Goal: Find specific page/section: Find specific page/section

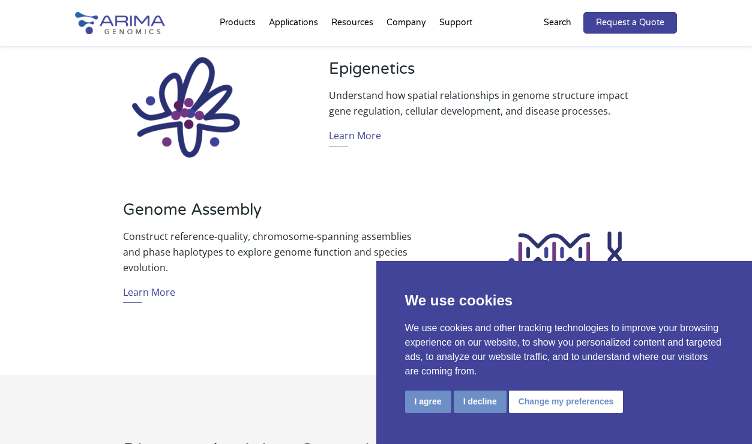
scroll to position [906, 0]
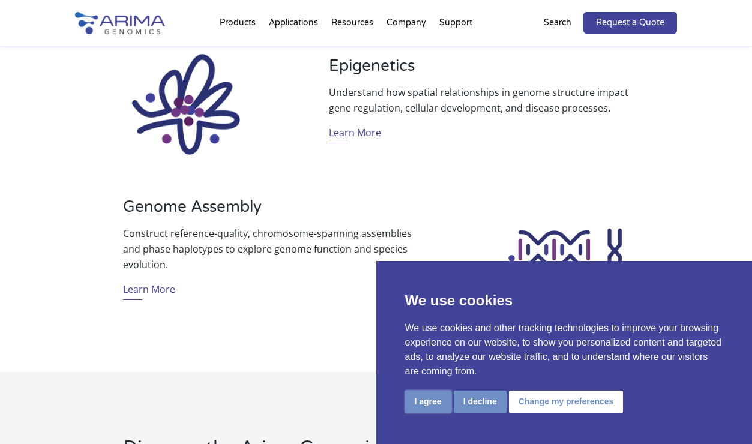
click at [420, 399] on button "I agree" at bounding box center [428, 402] width 46 height 22
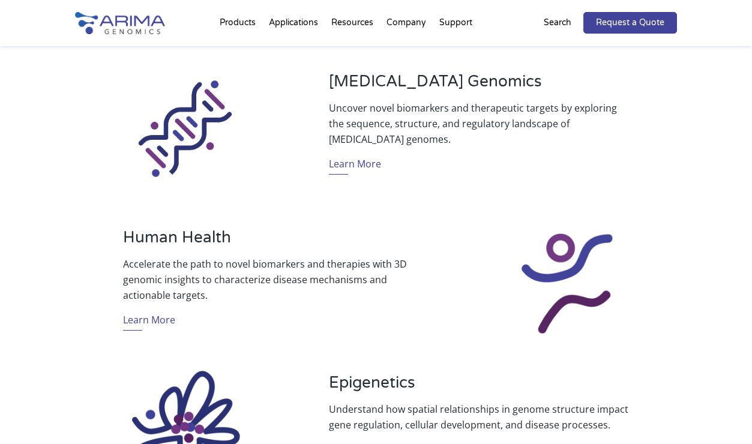
scroll to position [0, 0]
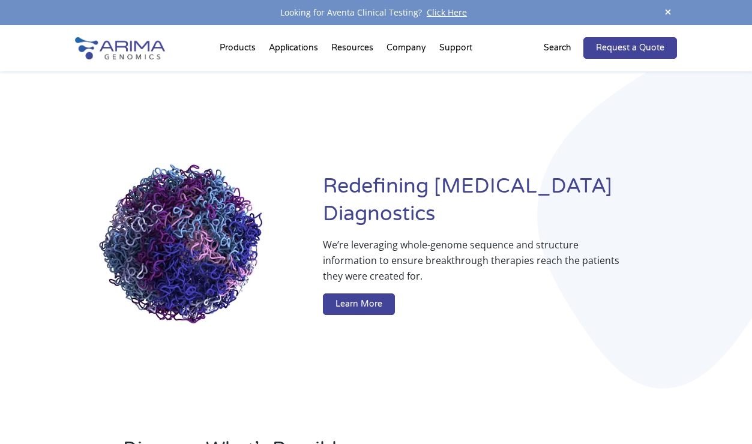
drag, startPoint x: 199, startPoint y: 258, endPoint x: 154, endPoint y: 214, distance: 62.9
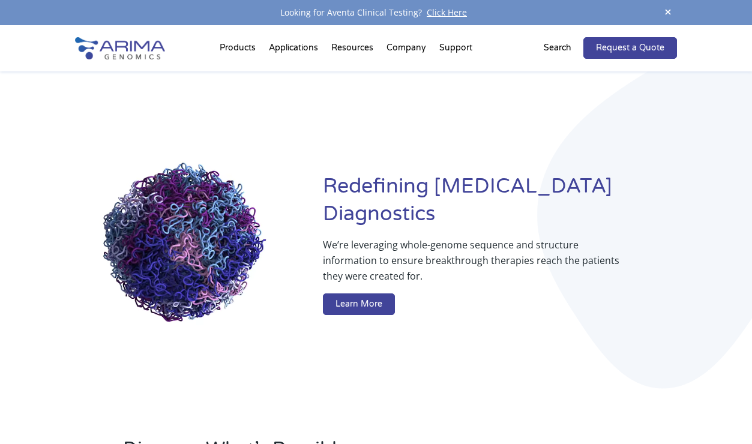
click at [154, 214] on video at bounding box center [190, 247] width 230 height 230
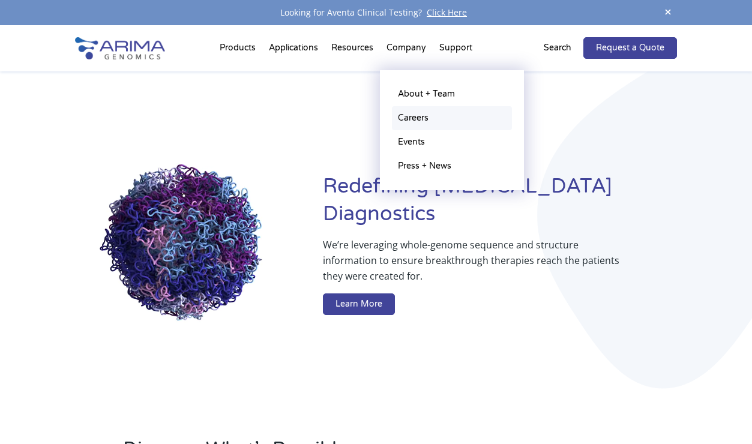
click at [422, 116] on link "Careers" at bounding box center [452, 118] width 120 height 24
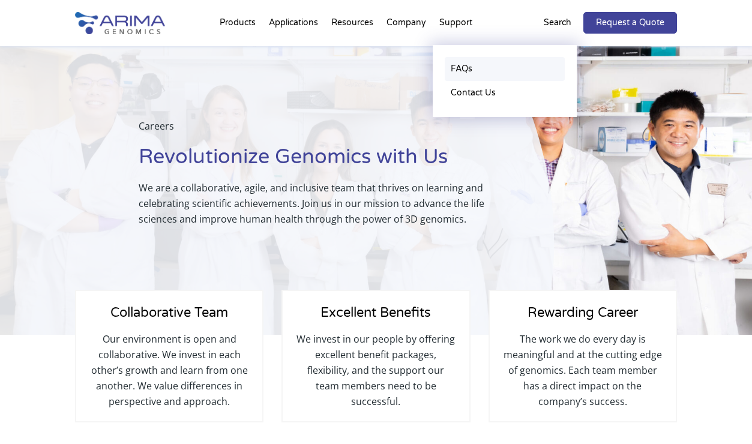
click at [462, 73] on link "FAQs" at bounding box center [505, 69] width 120 height 24
